Goal: Find specific page/section: Find specific page/section

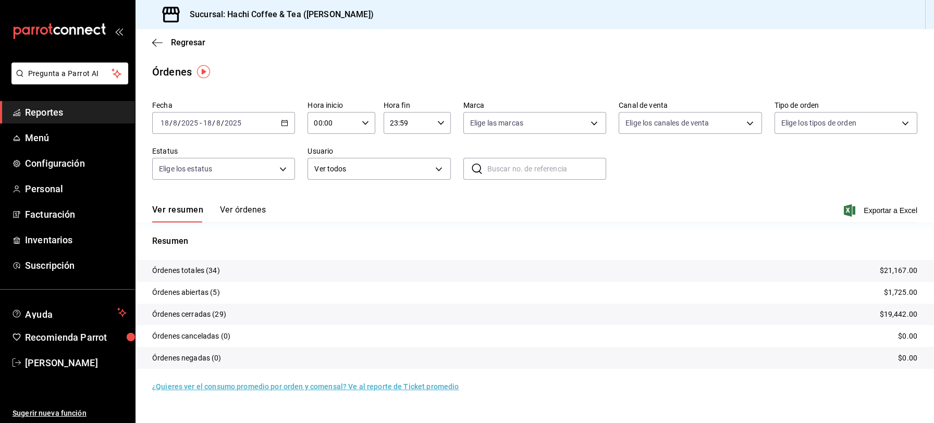
click at [65, 108] on span "Reportes" at bounding box center [76, 112] width 102 height 14
